Goal: Task Accomplishment & Management: Use online tool/utility

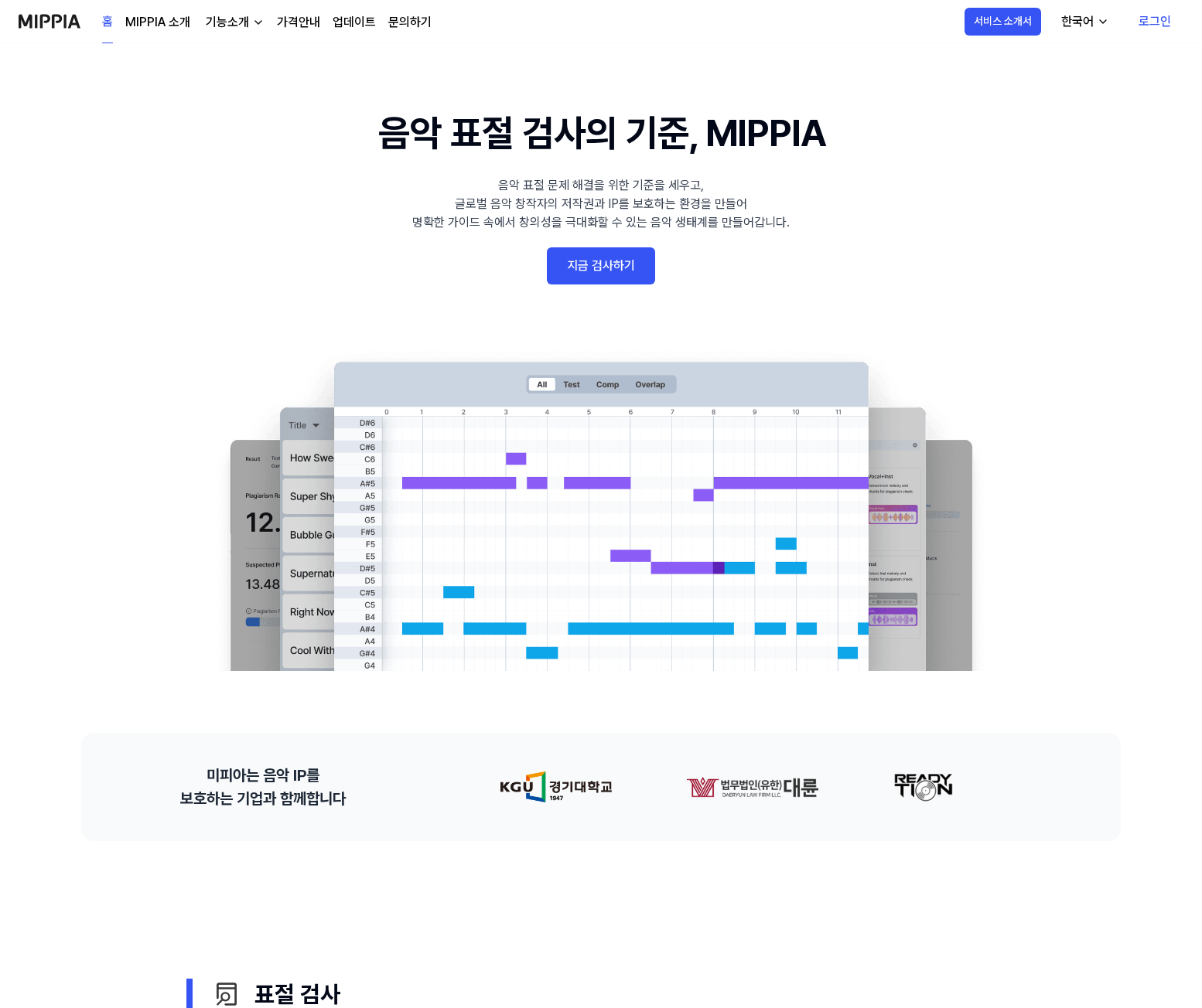
click at [577, 284] on 배너 "음악 표절 검사의 기준, MIPPIA 음악 표절 문제 해결을 위한 기준을 세우고, 글로벌 음악 창작자의 저작권과 IP를 보호하는 환경을 만들어…" at bounding box center [601, 388] width 1113 height 566
click at [591, 275] on link "지금 검사하기" at bounding box center [601, 265] width 108 height 37
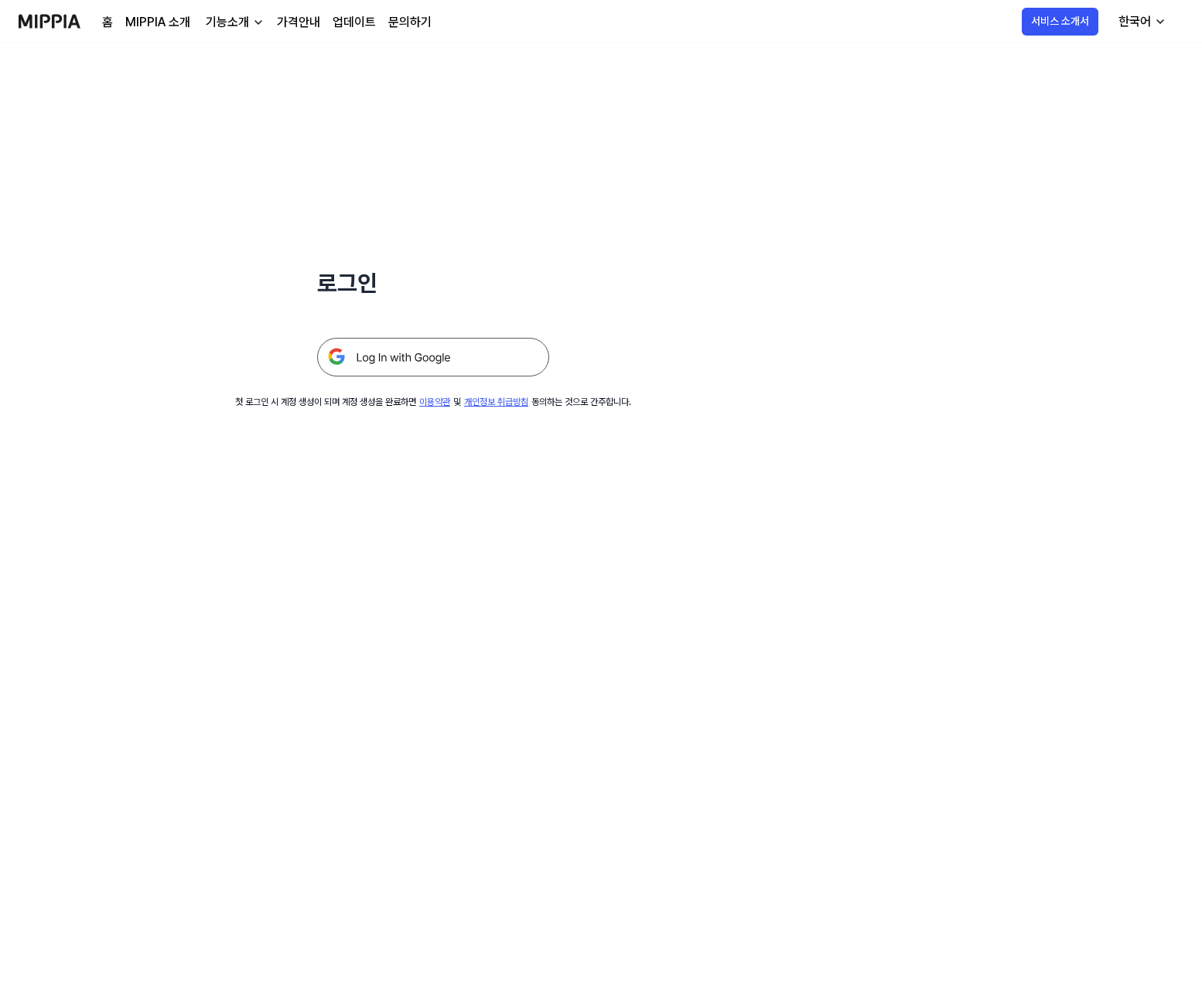
click at [433, 362] on img at bounding box center [433, 357] width 232 height 39
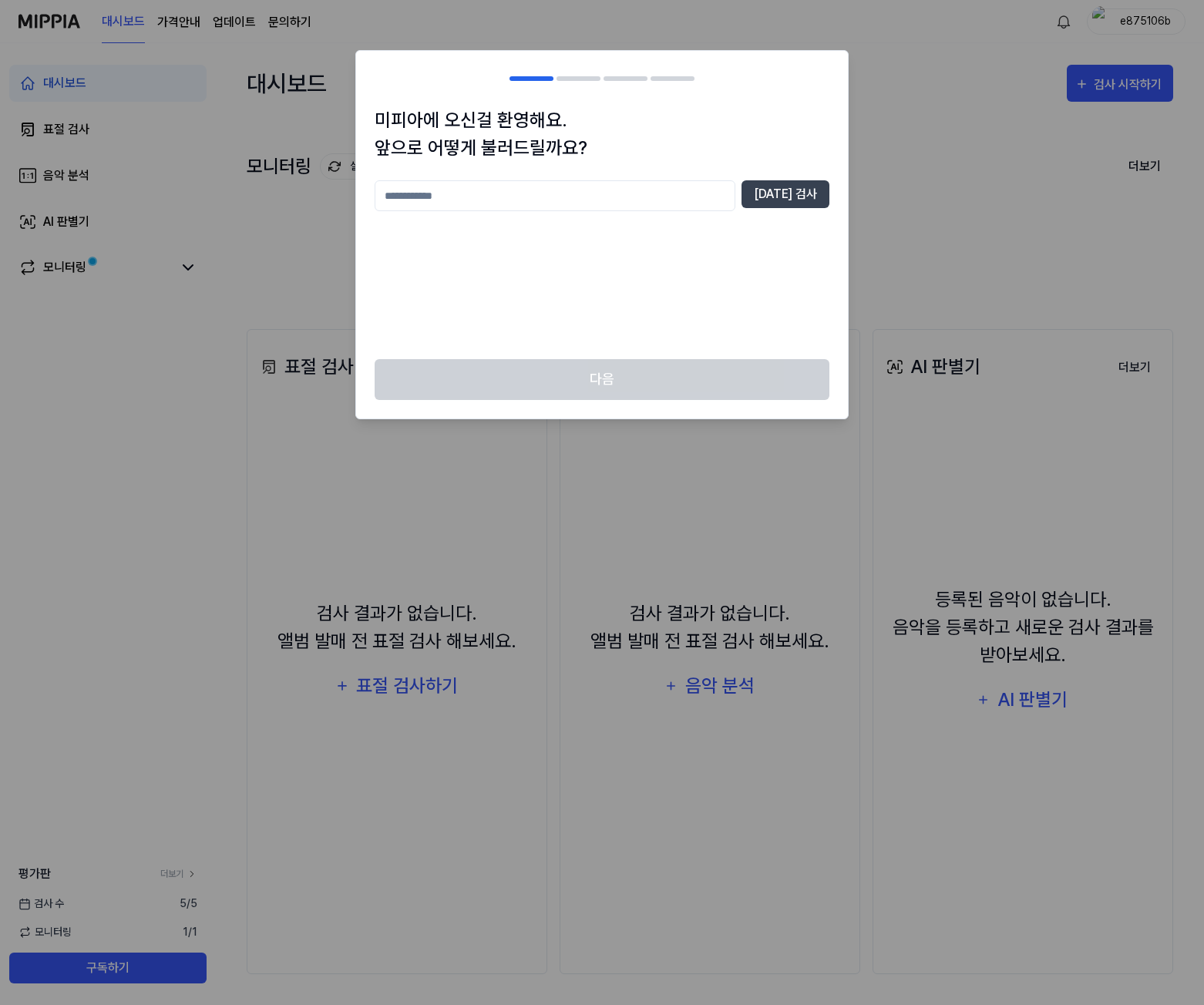
click at [471, 197] on input "text" at bounding box center [555, 195] width 361 height 31
type input "*"
type input "**********"
click at [786, 191] on button "[DATE] 검사" at bounding box center [785, 195] width 88 height 28
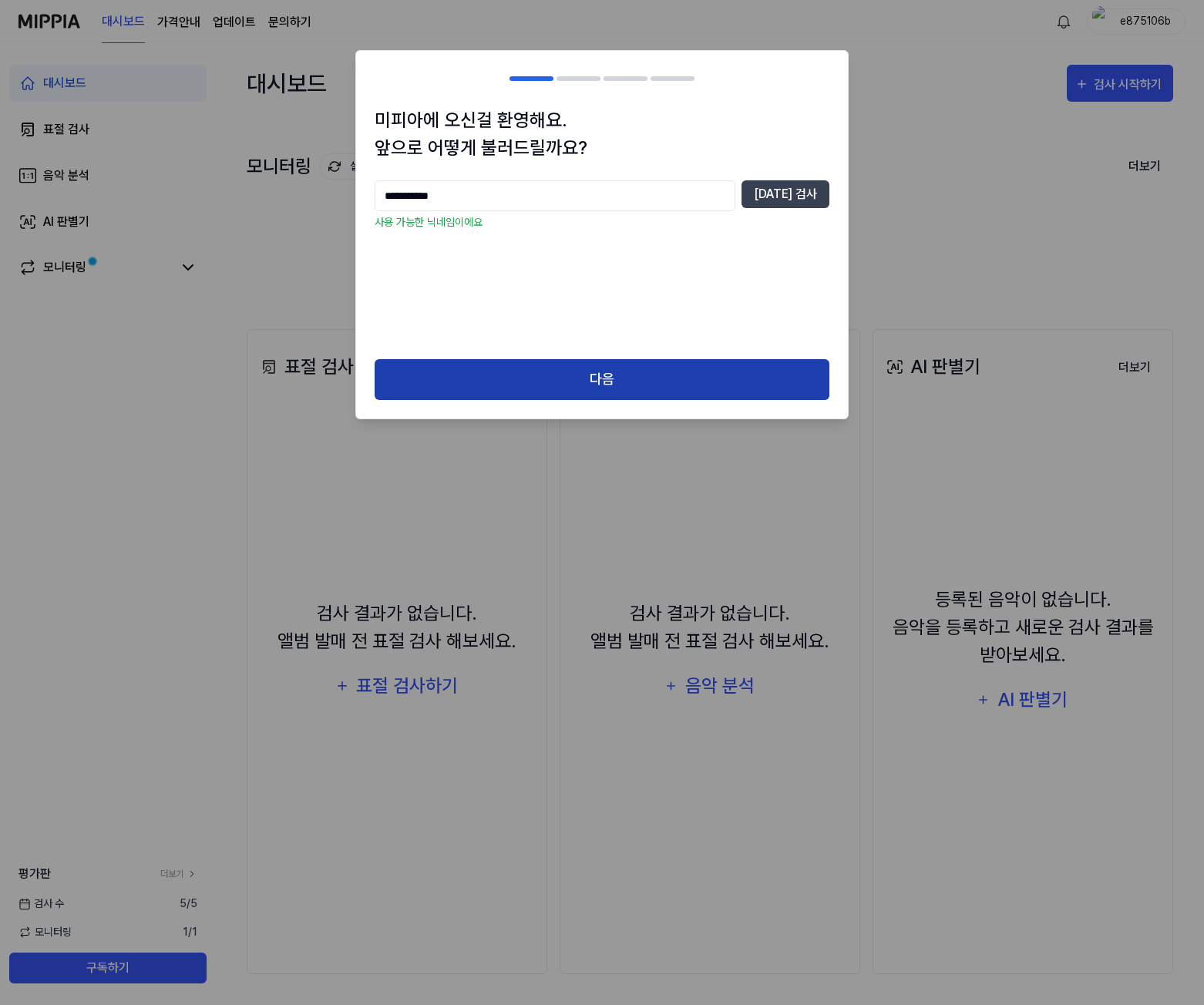
click at [502, 382] on button "다음" at bounding box center [602, 380] width 455 height 41
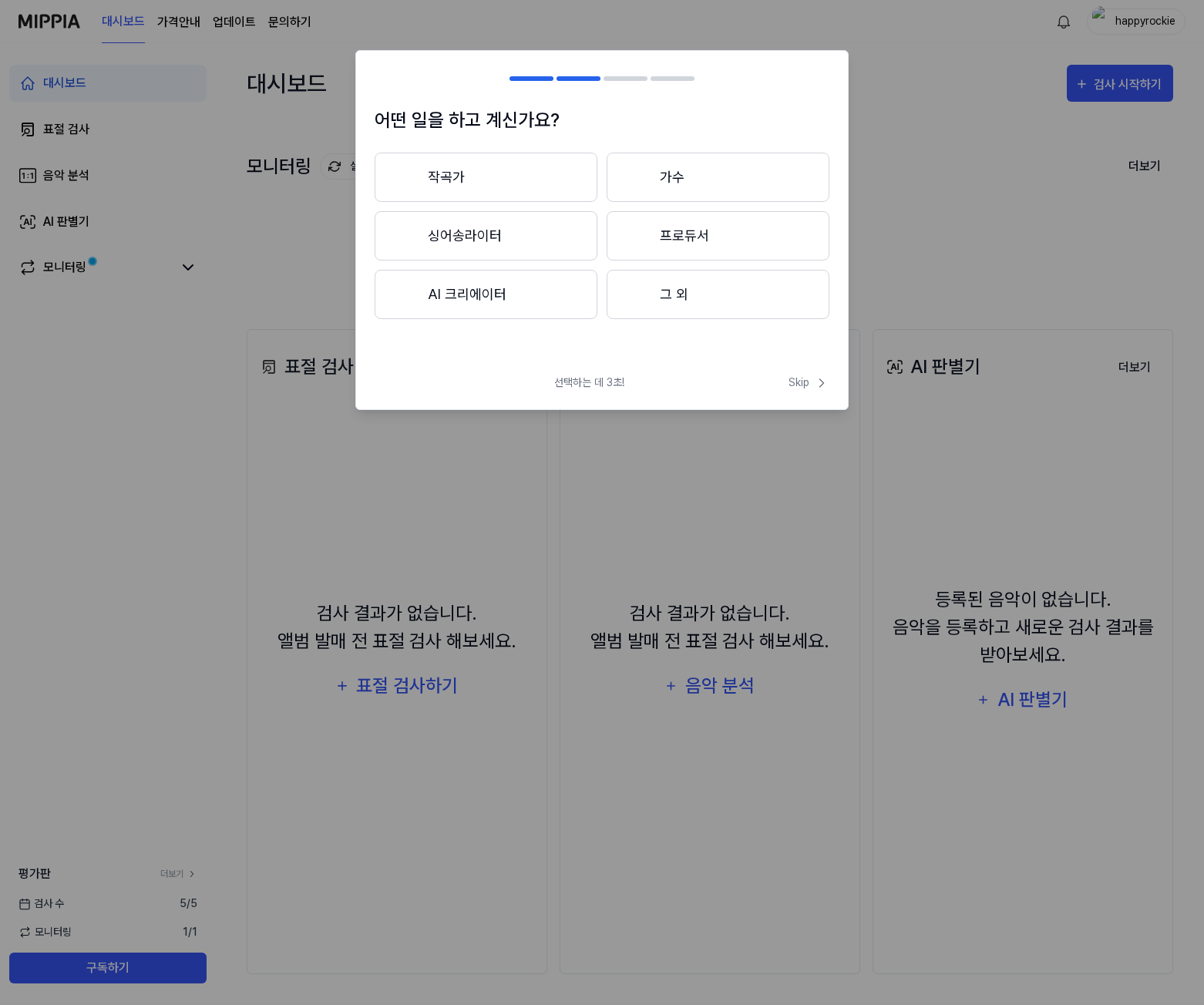
click at [533, 299] on button "AI 크리에이터" at bounding box center [486, 294] width 223 height 49
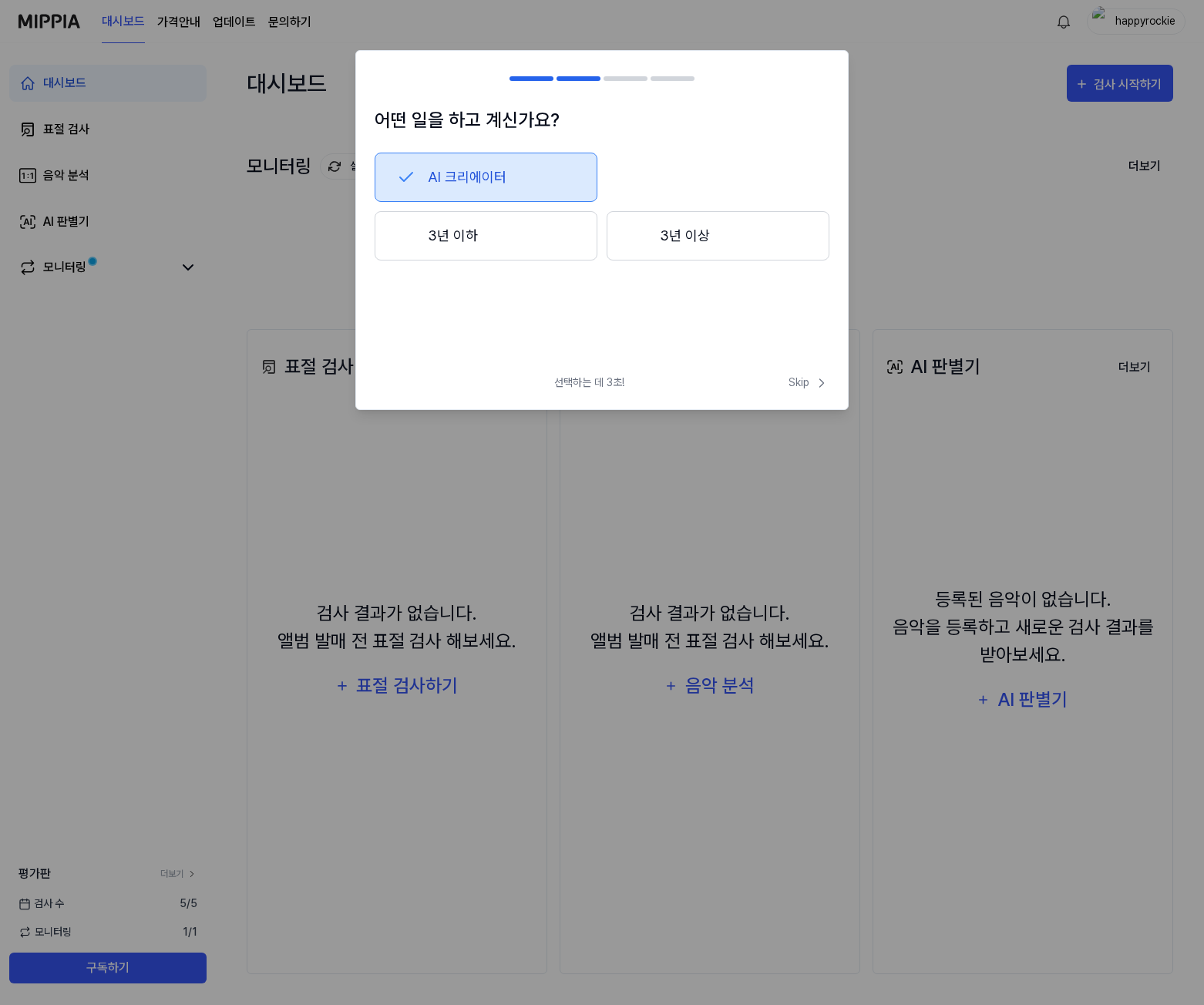
click at [571, 248] on button "3년 이하" at bounding box center [486, 236] width 223 height 49
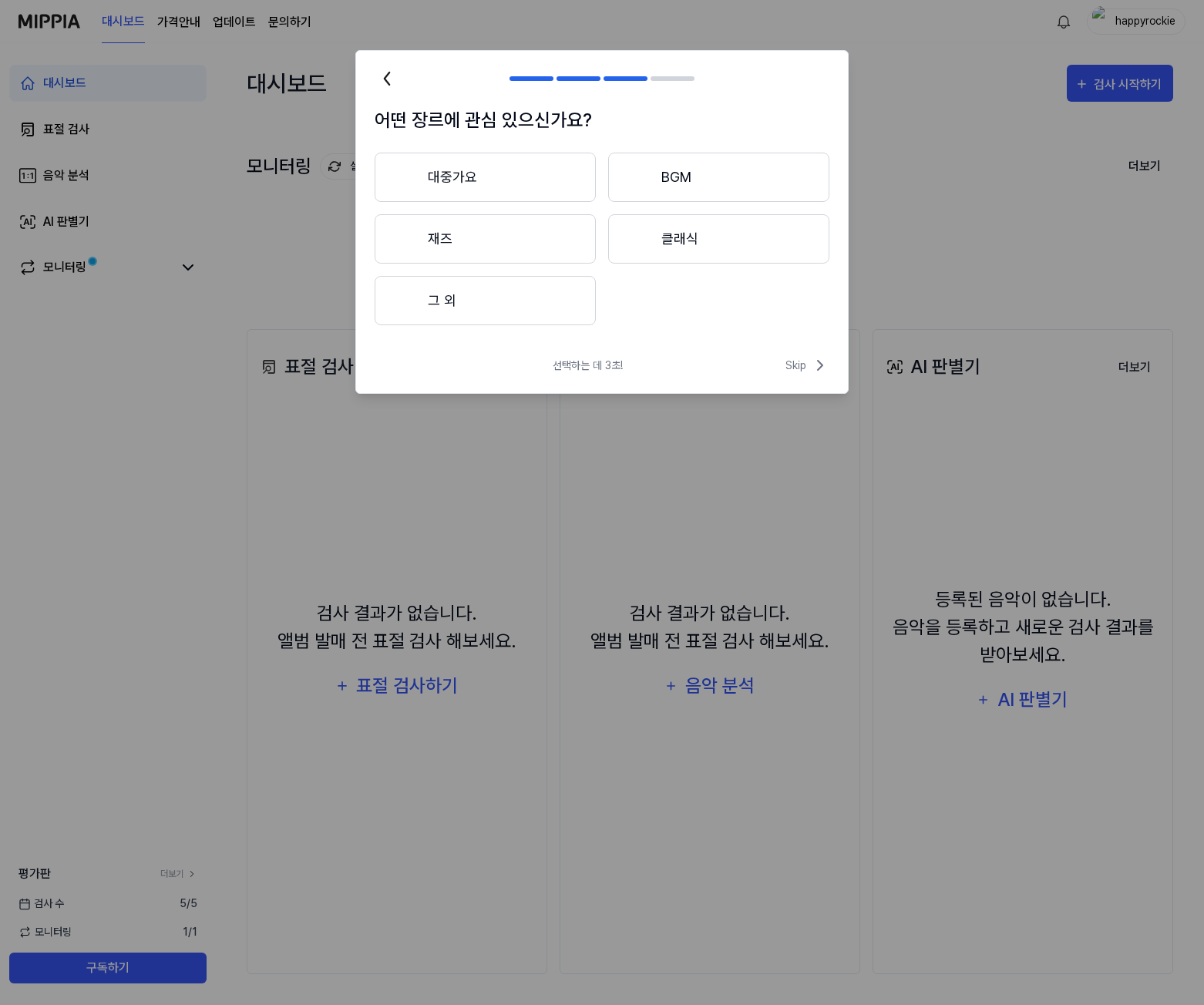
click at [539, 180] on button "대중가요" at bounding box center [485, 177] width 221 height 49
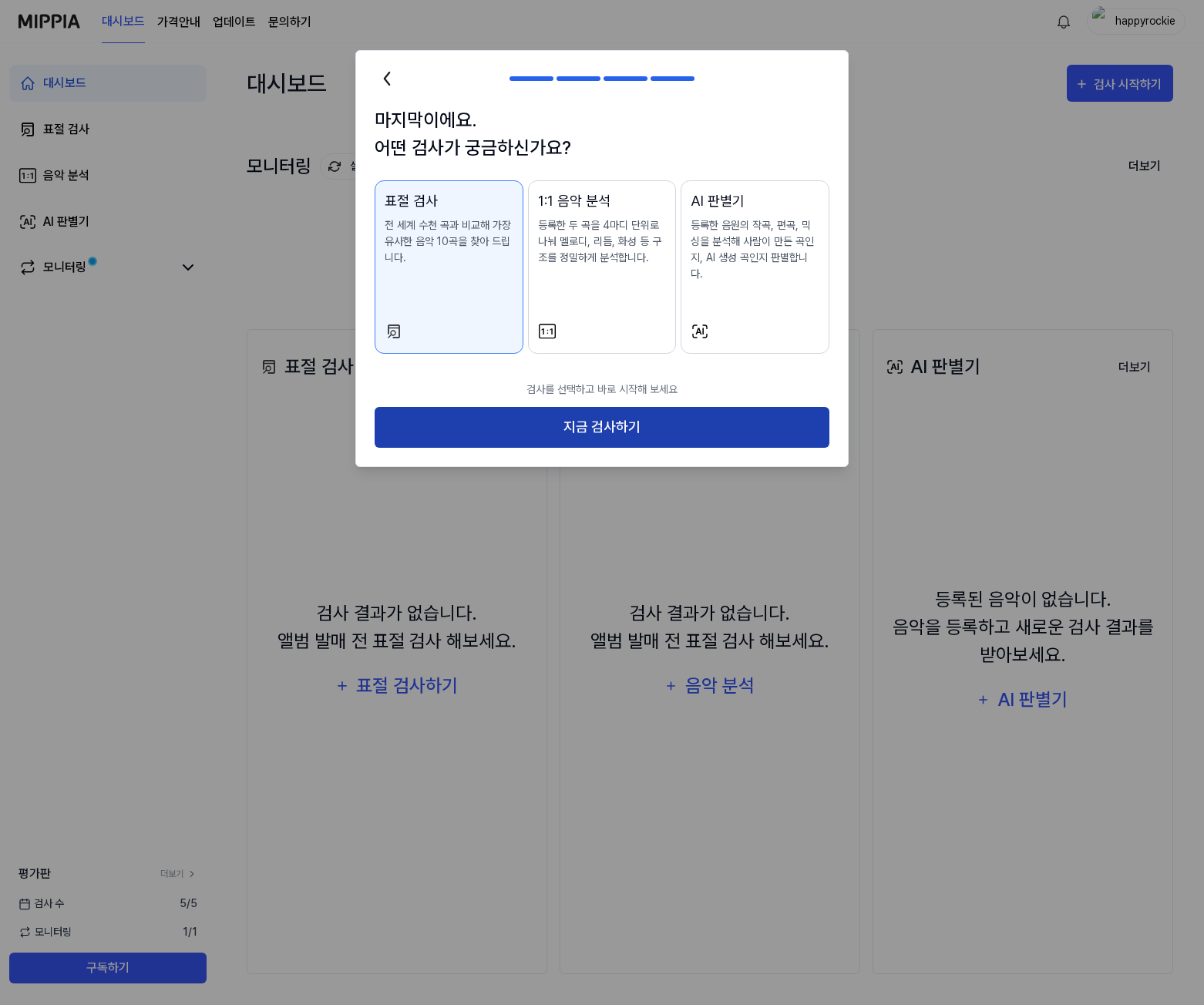
click at [526, 408] on button "지금 검사하기" at bounding box center [602, 428] width 455 height 41
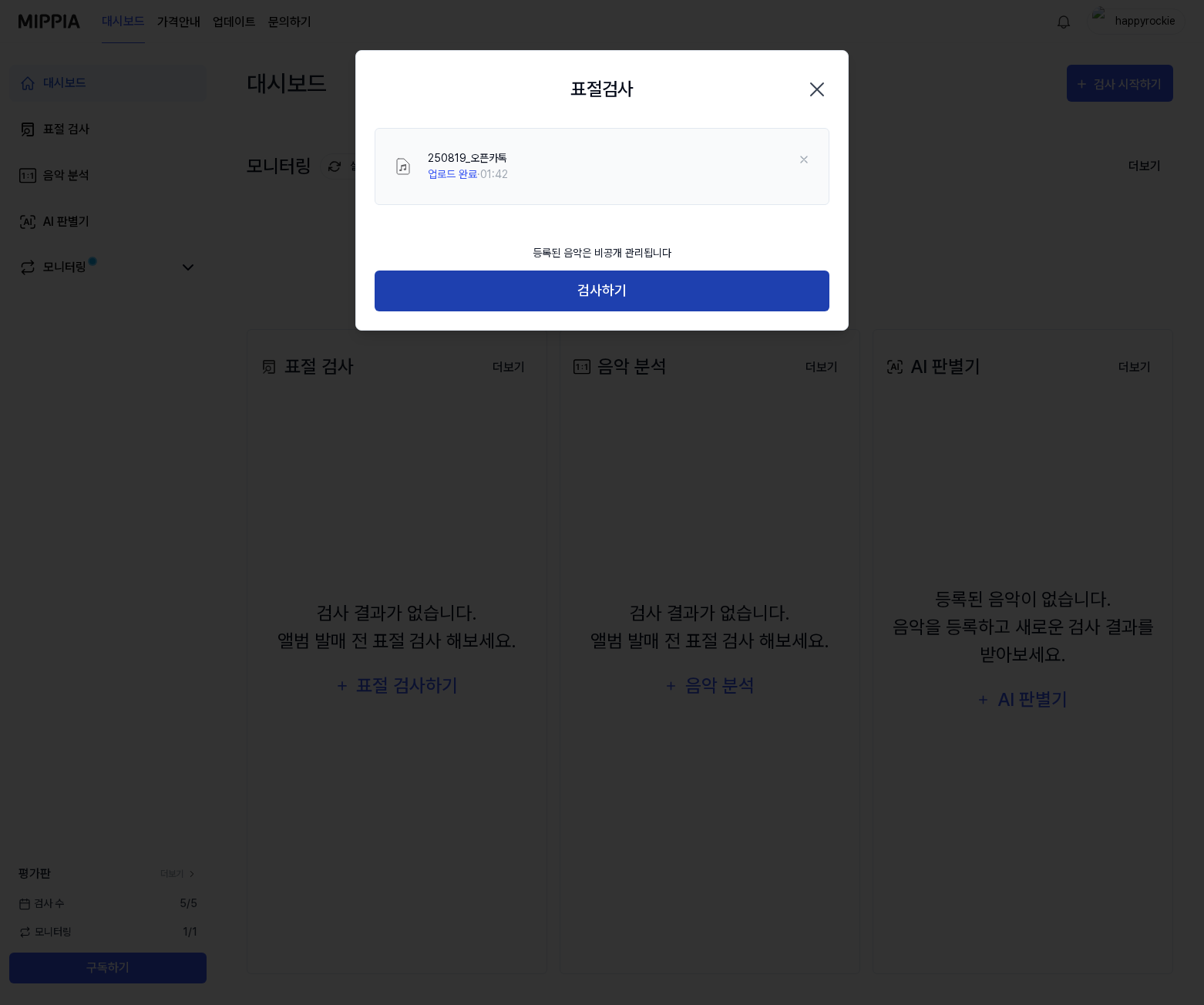
click at [515, 279] on button "검사하기" at bounding box center [602, 291] width 455 height 41
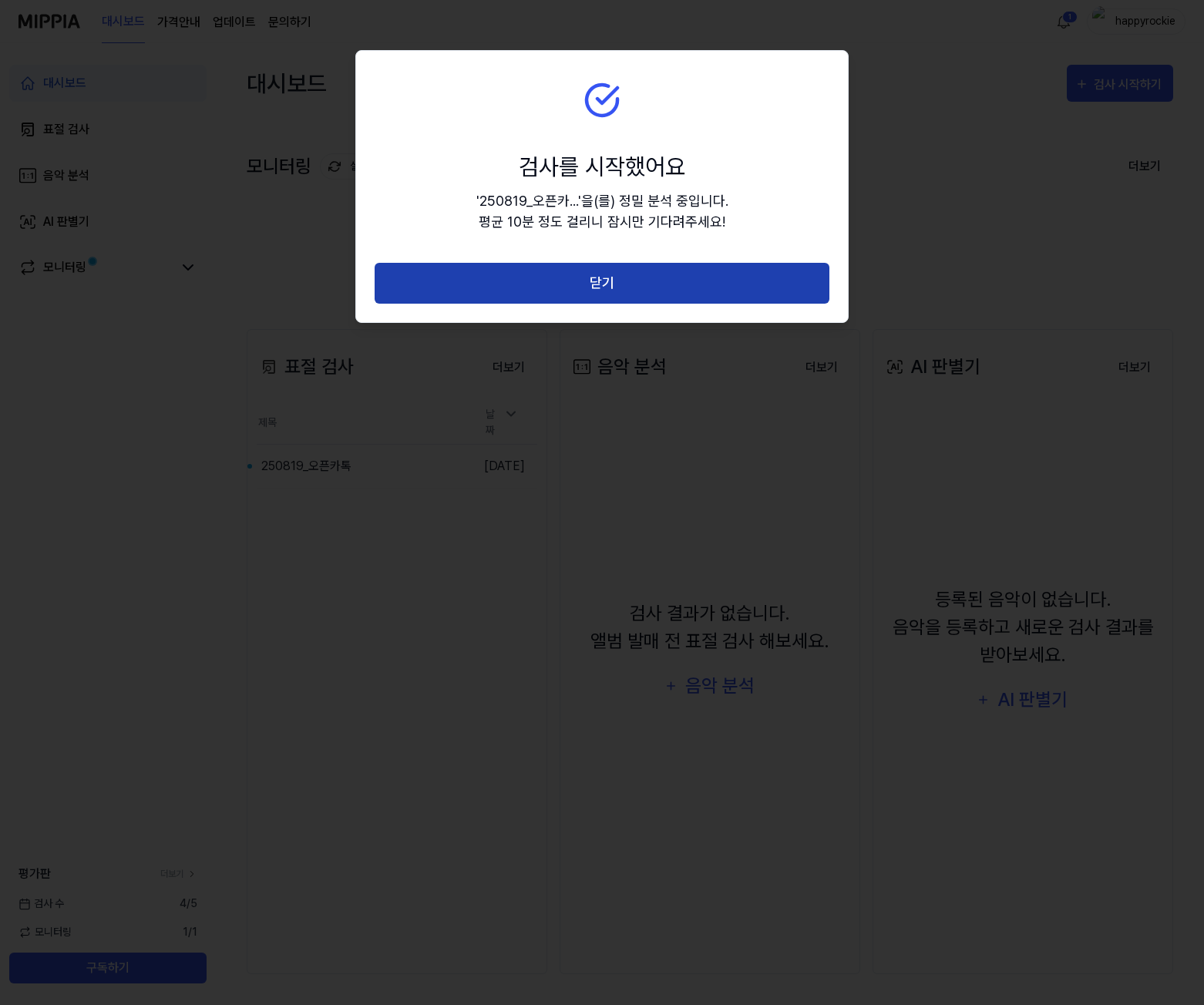
click at [650, 298] on button "닫기" at bounding box center [602, 284] width 455 height 41
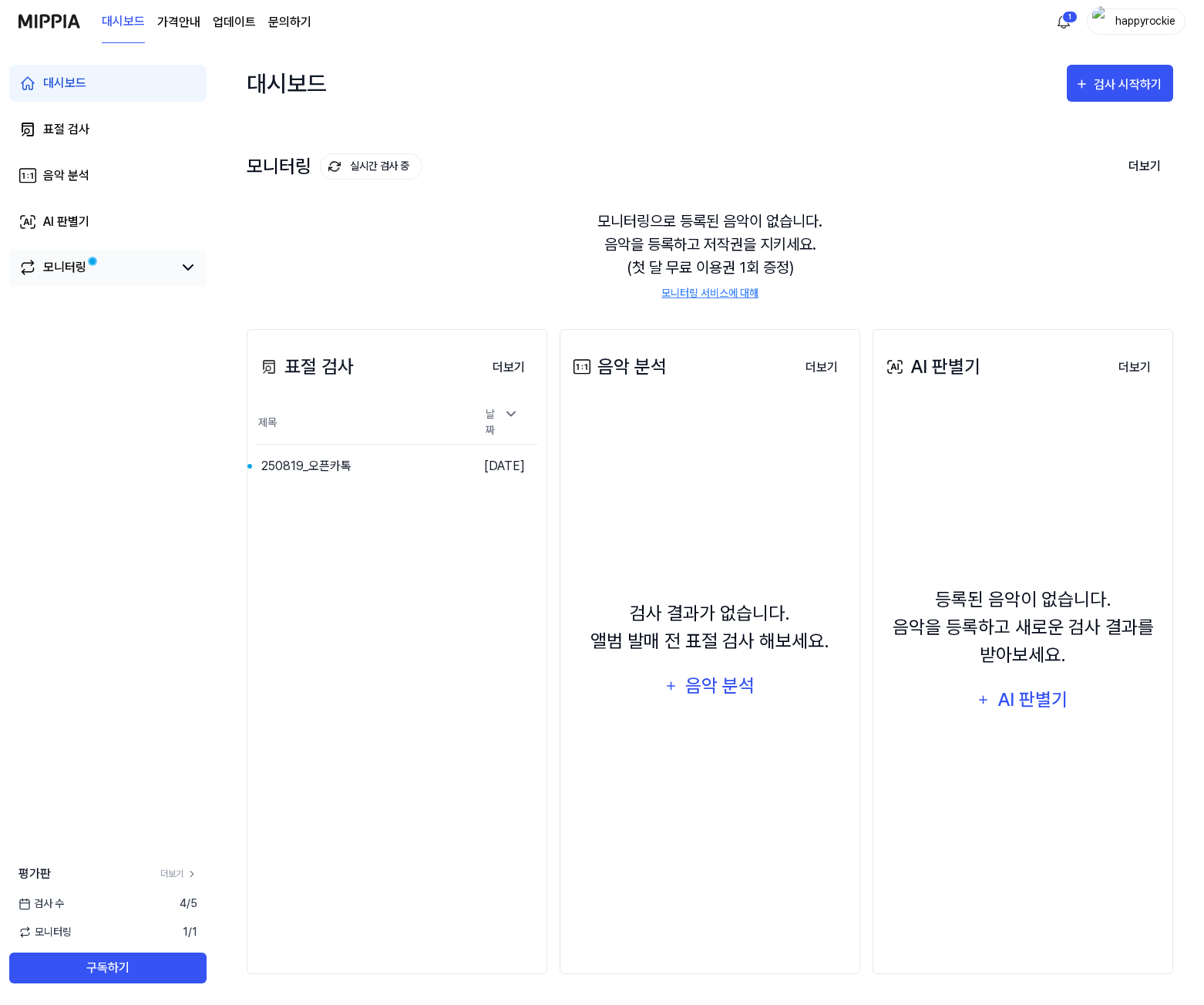
click at [163, 265] on link "모니터링" at bounding box center [95, 267] width 154 height 18
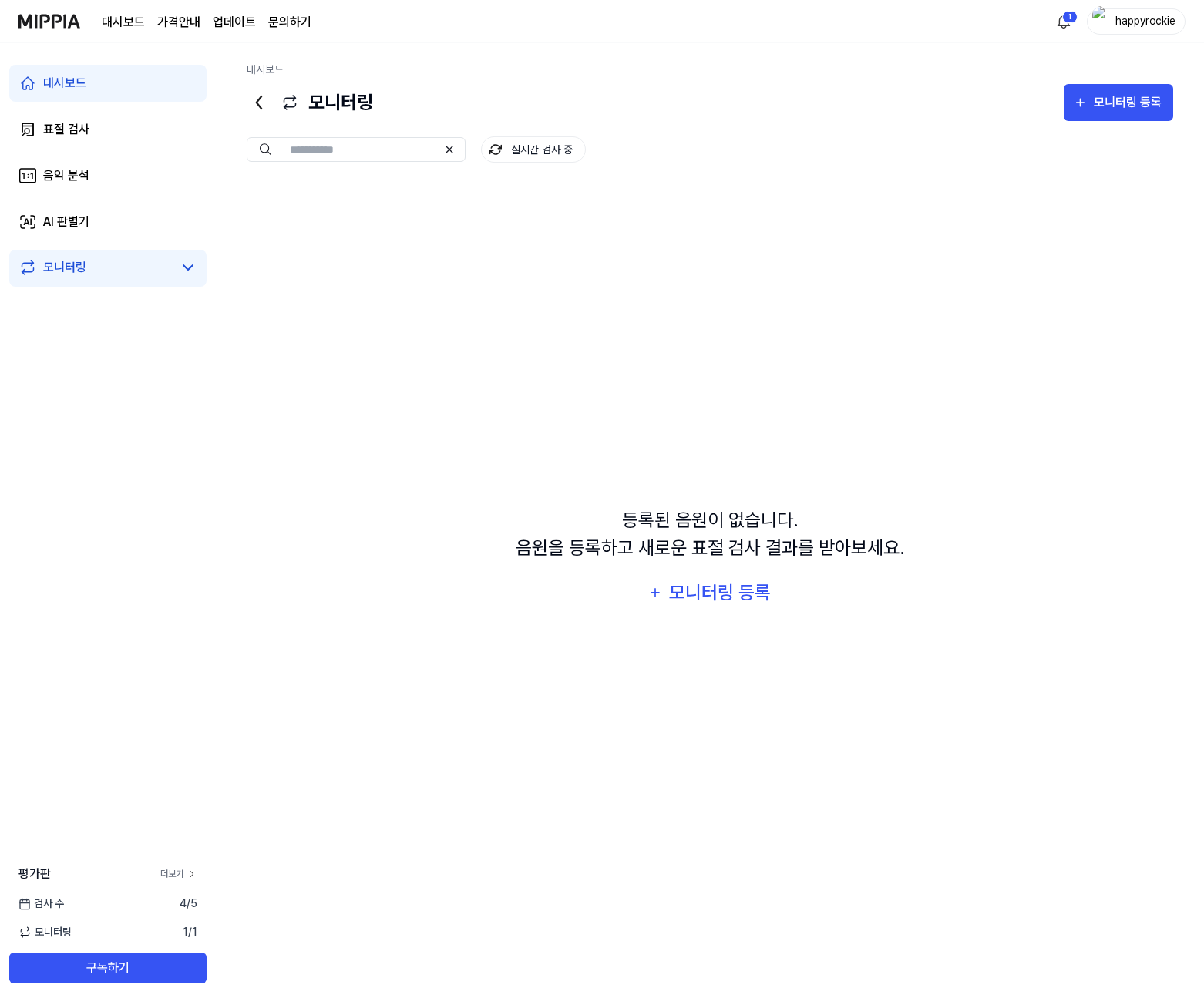
click at [181, 869] on link "더보기" at bounding box center [178, 874] width 37 height 14
click at [94, 87] on link "대시보드" at bounding box center [107, 83] width 197 height 37
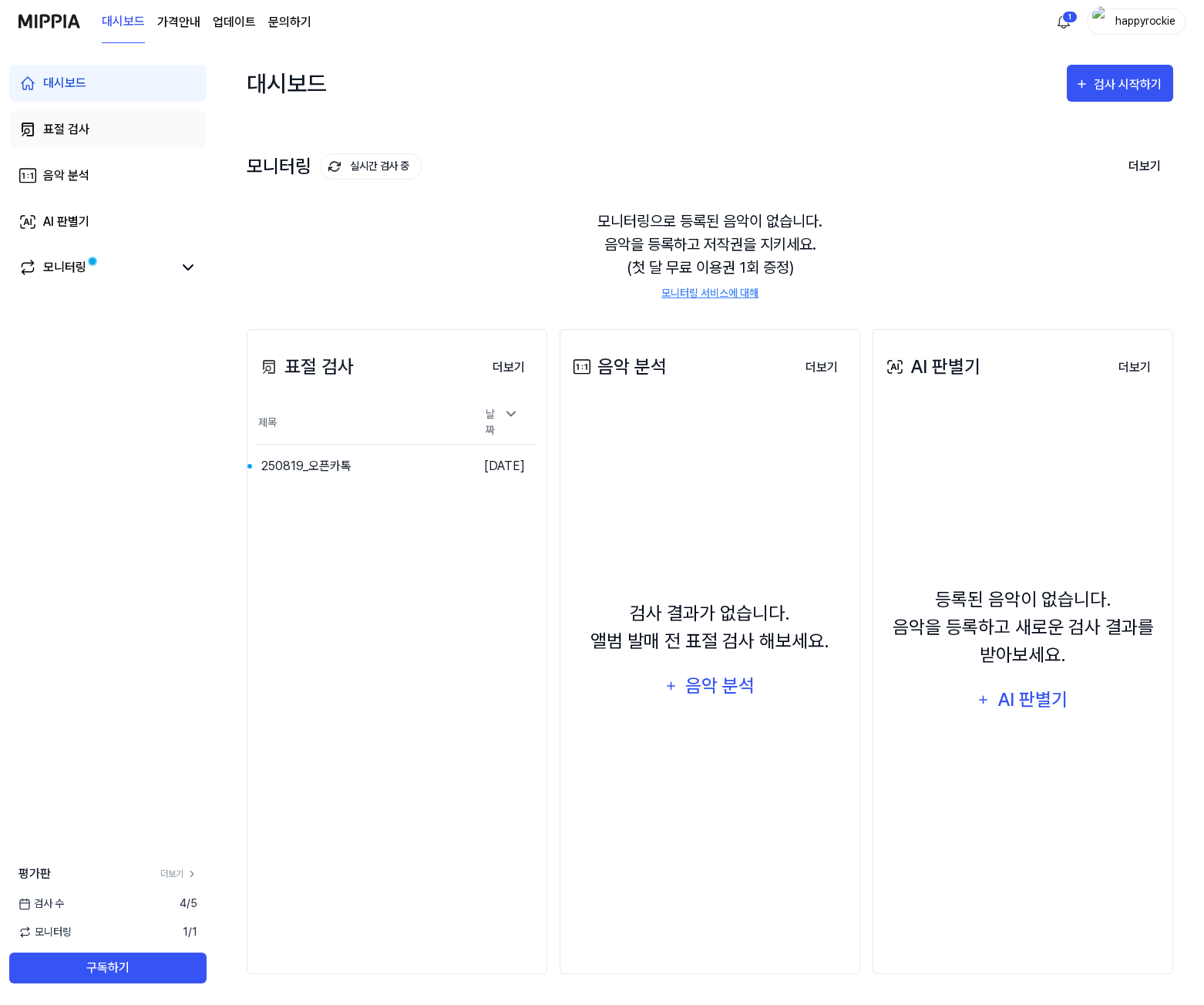
click at [110, 138] on link "표절 검사" at bounding box center [107, 129] width 197 height 37
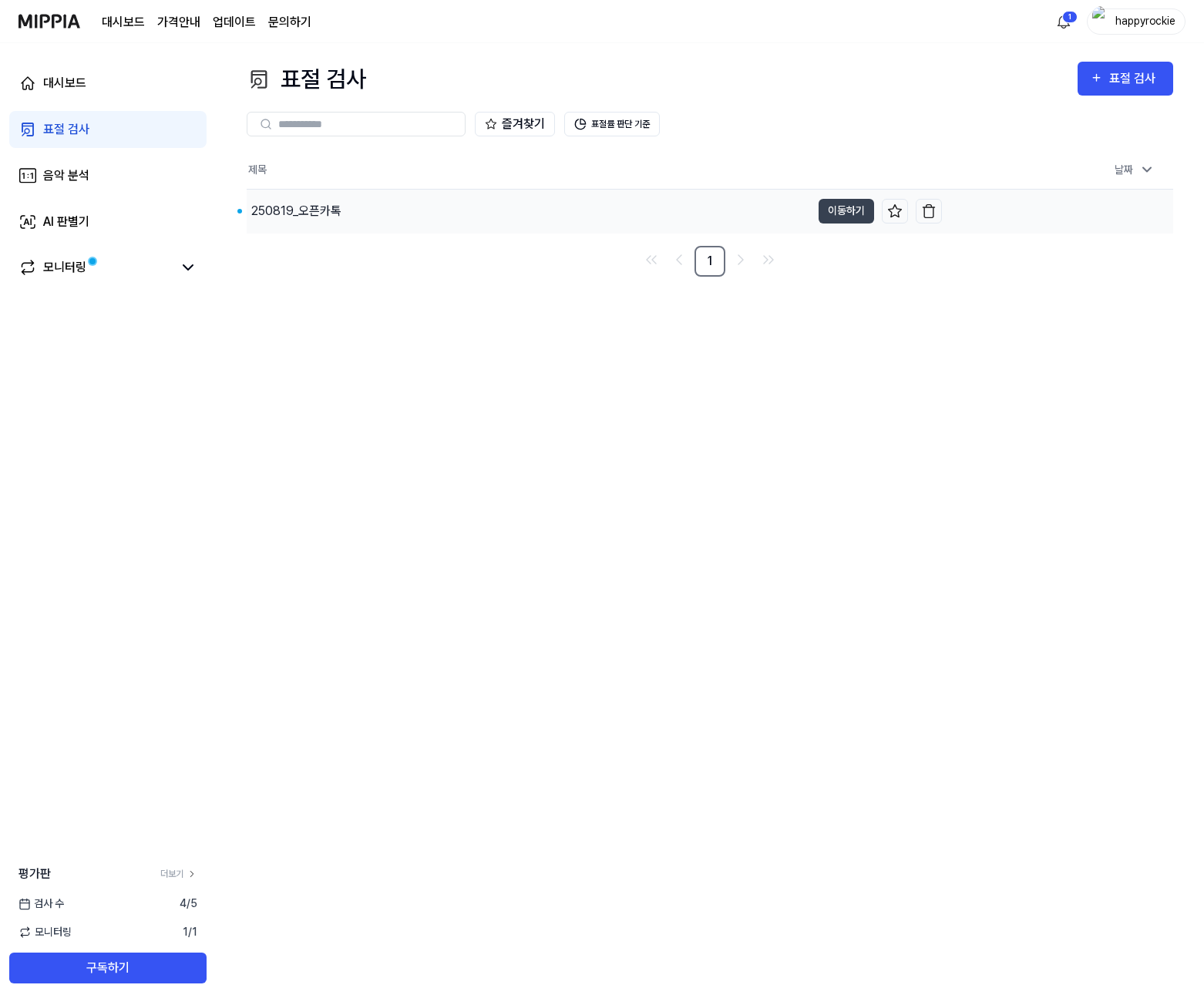
click at [284, 204] on div "250819_오픈카톡" at bounding box center [296, 211] width 90 height 18
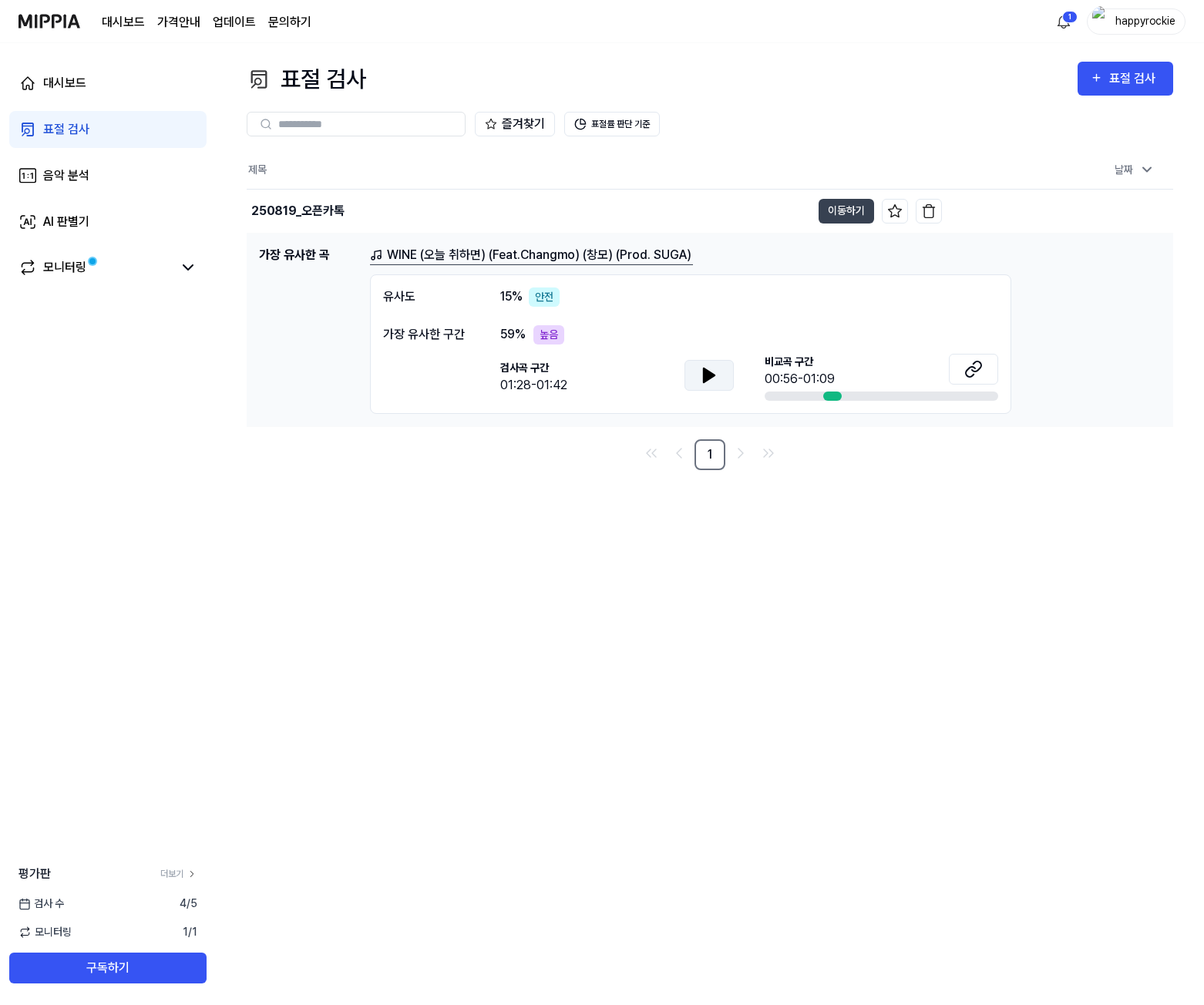
click at [713, 369] on icon at bounding box center [709, 375] width 18 height 18
click at [724, 380] on button at bounding box center [709, 375] width 49 height 31
click at [832, 395] on div at bounding box center [832, 396] width 18 height 9
click at [978, 375] on icon at bounding box center [973, 369] width 18 height 18
click at [699, 369] on button at bounding box center [709, 375] width 49 height 31
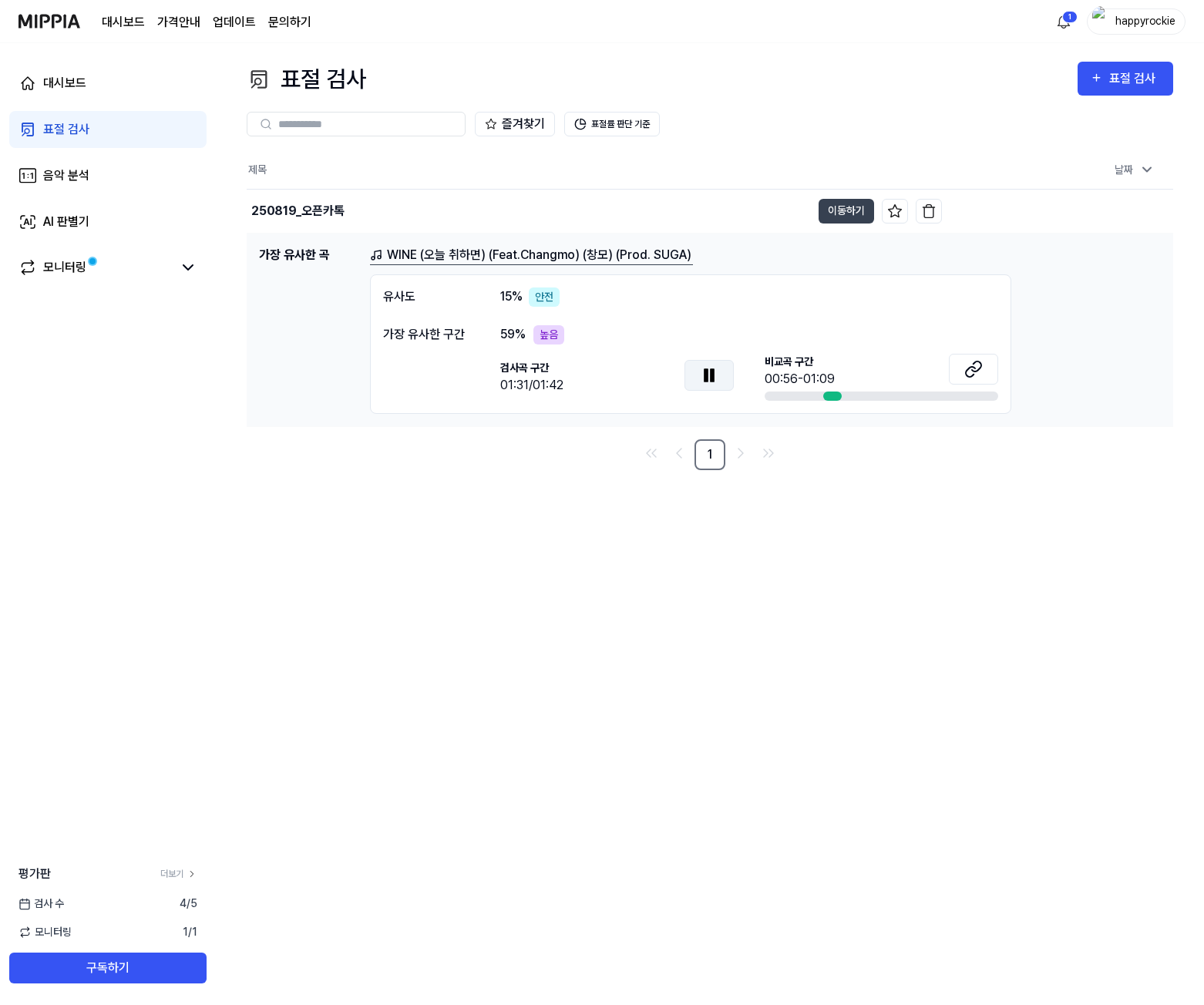
click at [708, 377] on icon at bounding box center [709, 375] width 18 height 18
click at [712, 371] on icon at bounding box center [709, 375] width 18 height 18
click at [717, 374] on icon at bounding box center [709, 375] width 18 height 18
click at [713, 376] on icon at bounding box center [709, 375] width 11 height 14
click at [713, 376] on icon at bounding box center [713, 374] width 3 height 12
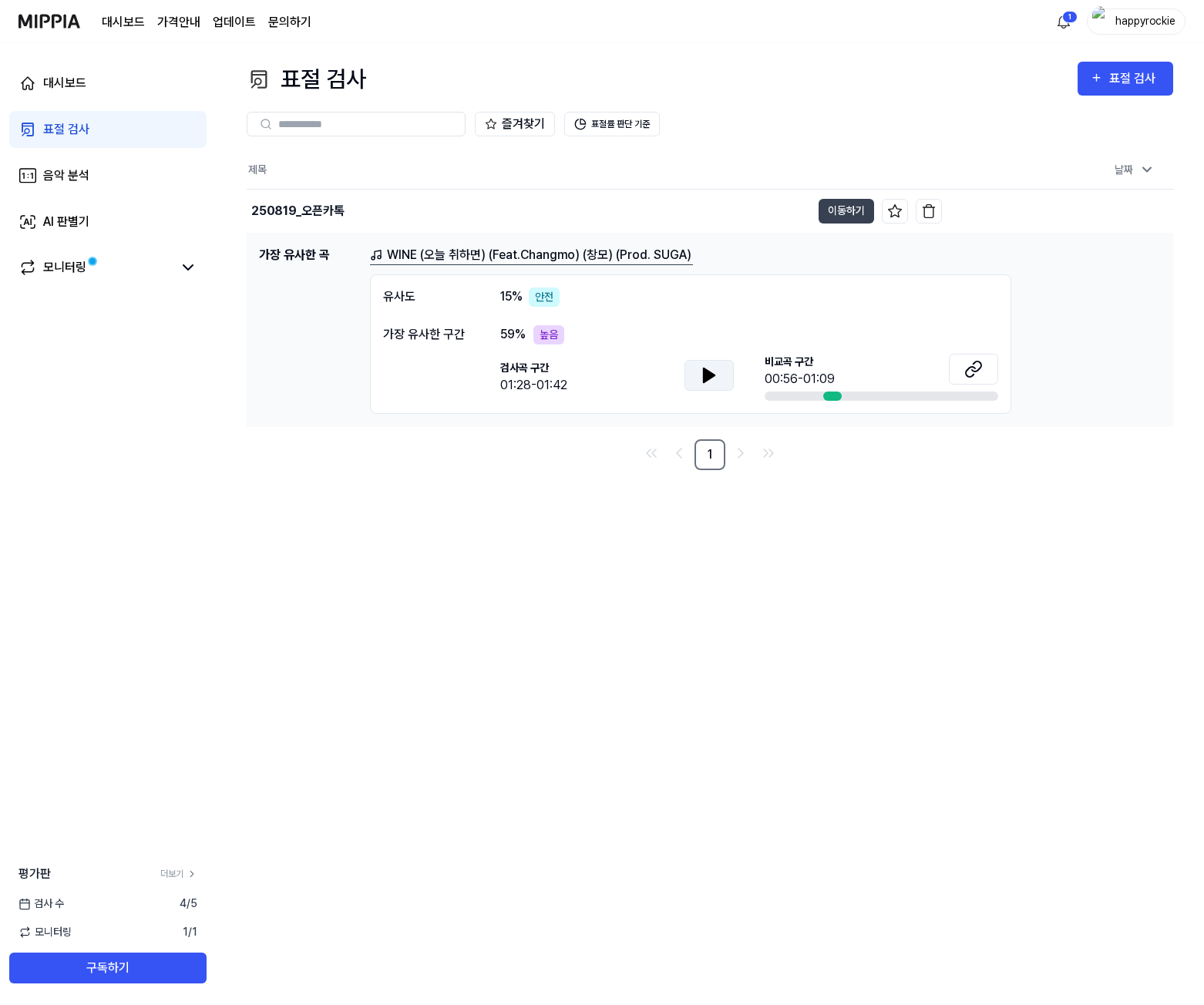
click at [704, 378] on icon at bounding box center [709, 375] width 11 height 14
click at [704, 378] on icon at bounding box center [706, 374] width 3 height 12
click at [698, 381] on button at bounding box center [709, 375] width 49 height 31
click at [694, 373] on button at bounding box center [709, 375] width 49 height 31
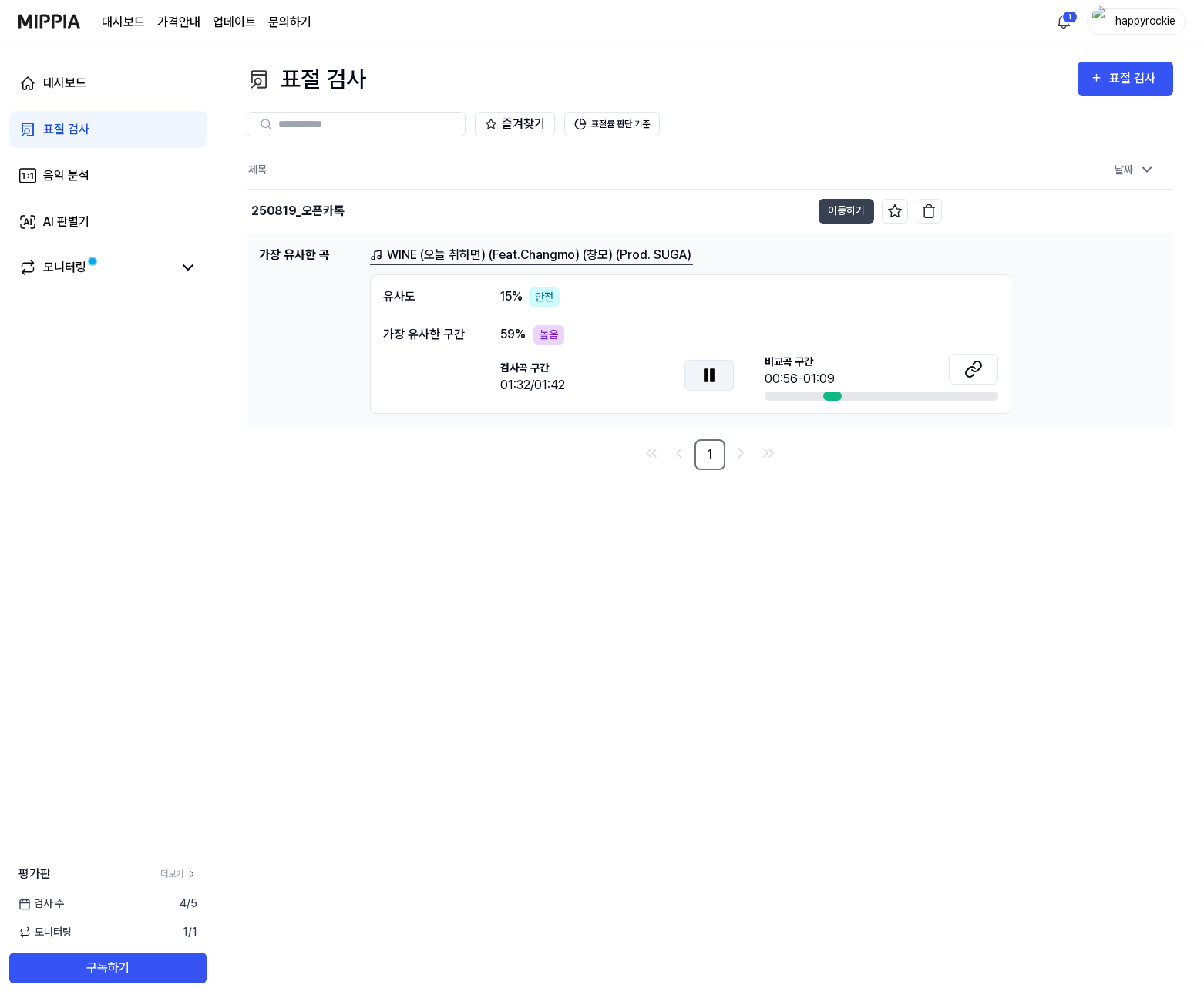
click at [711, 379] on icon at bounding box center [713, 374] width 3 height 12
drag, startPoint x: 684, startPoint y: 392, endPoint x: 694, endPoint y: 384, distance: 12.8
click at [688, 390] on div at bounding box center [709, 378] width 49 height 35
click at [694, 383] on button at bounding box center [709, 375] width 49 height 31
click at [701, 376] on icon at bounding box center [709, 375] width 18 height 18
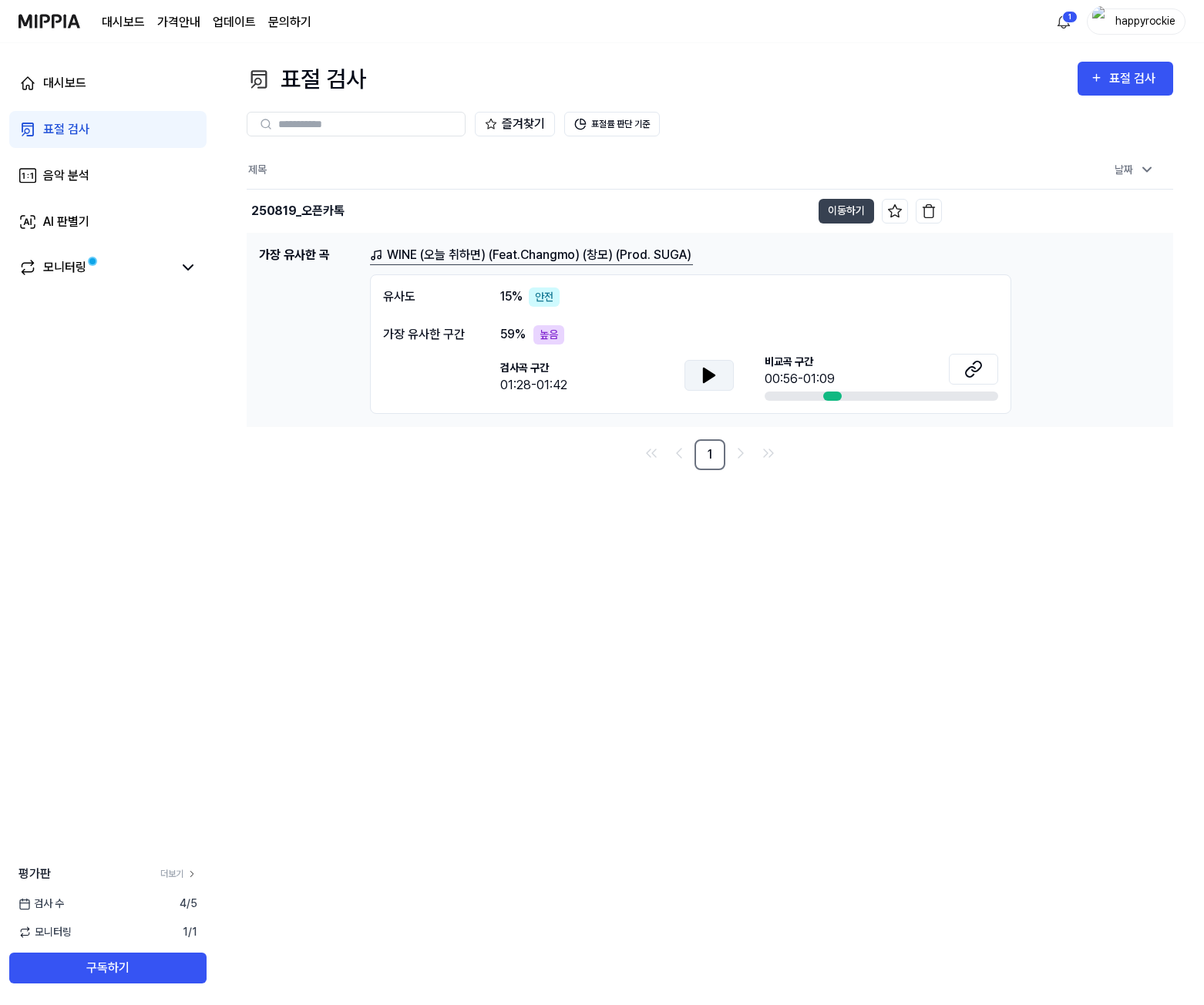
drag, startPoint x: 553, startPoint y: 300, endPoint x: 586, endPoint y: 299, distance: 33.0
click at [582, 299] on div "[DEMOGRAPHIC_DATA]도 15 % 안전" at bounding box center [691, 297] width 615 height 19
click at [821, 297] on div "[DEMOGRAPHIC_DATA]도 15 % 안전" at bounding box center [691, 297] width 615 height 19
click at [97, 276] on link "모니터링" at bounding box center [95, 267] width 154 height 18
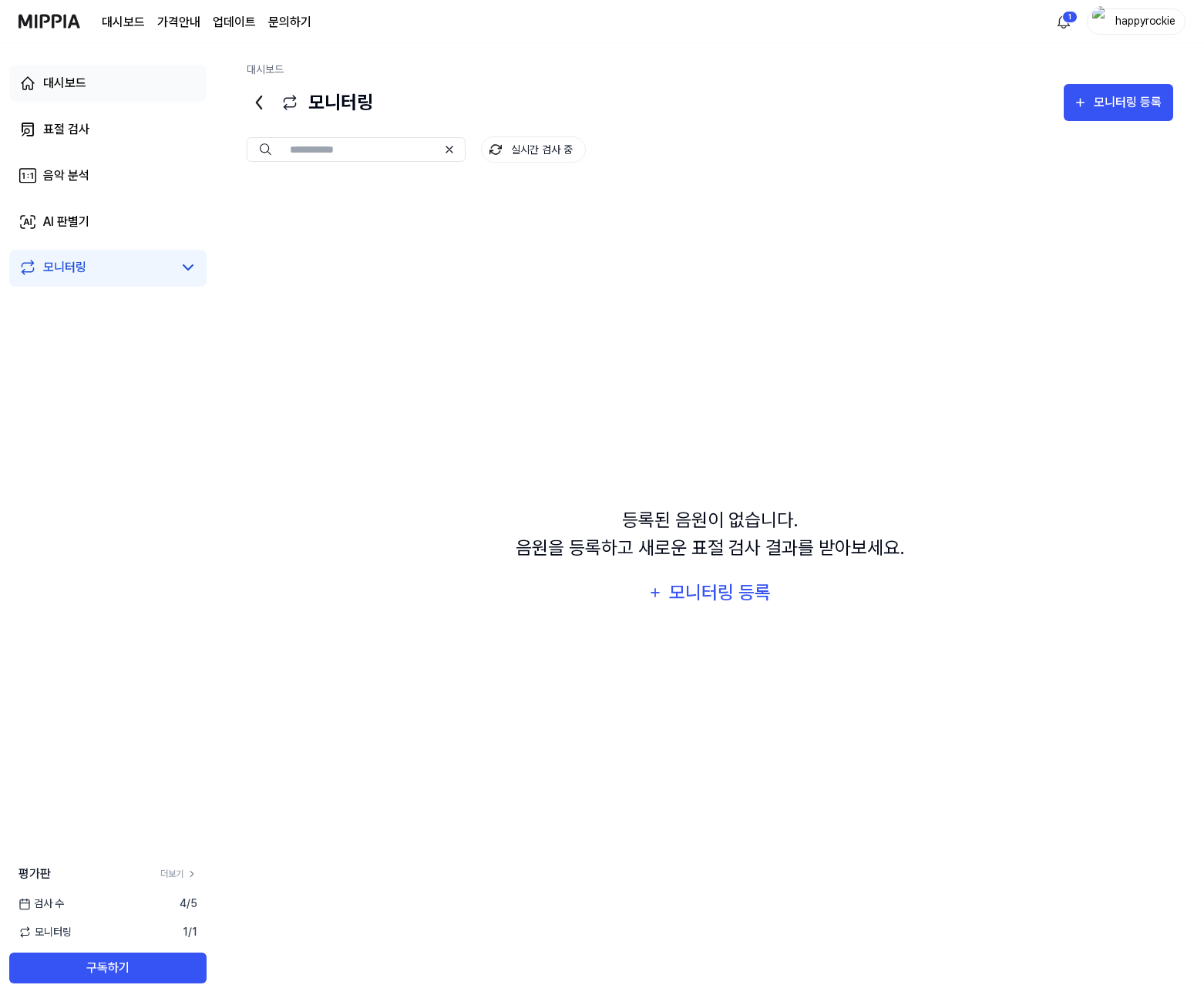
click at [112, 96] on link "대시보드" at bounding box center [107, 83] width 197 height 37
